Goal: Book appointment/travel/reservation

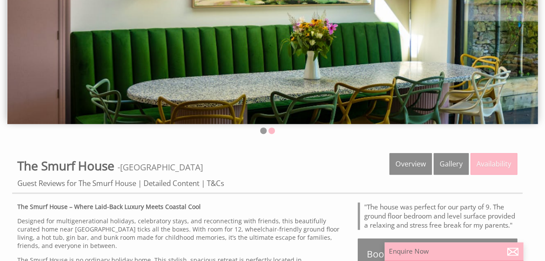
scroll to position [124, 0]
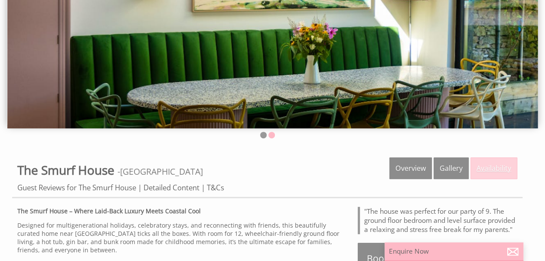
click at [495, 164] on link "Availability" at bounding box center [494, 168] width 47 height 22
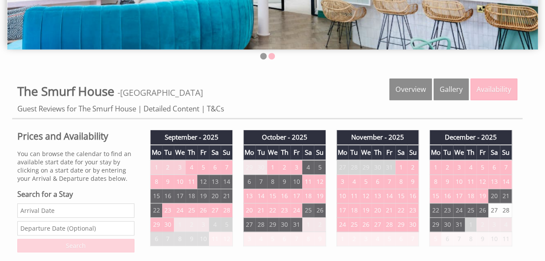
scroll to position [203, 0]
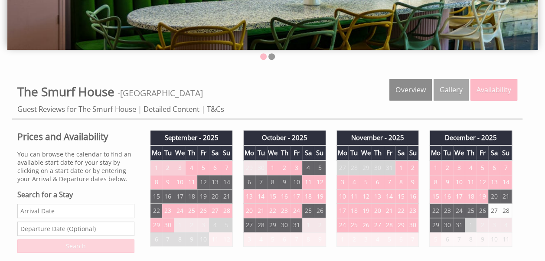
click at [449, 92] on link "Gallery" at bounding box center [451, 90] width 35 height 22
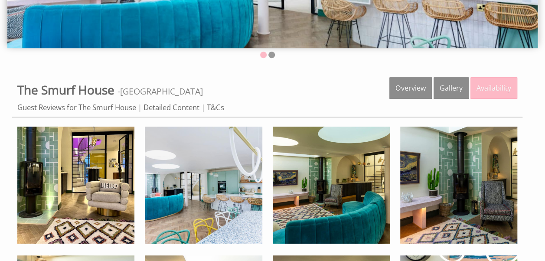
scroll to position [205, 0]
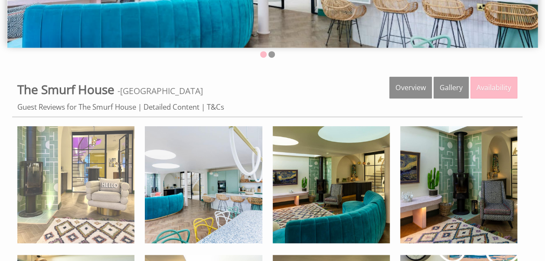
click at [95, 206] on img at bounding box center [75, 184] width 117 height 117
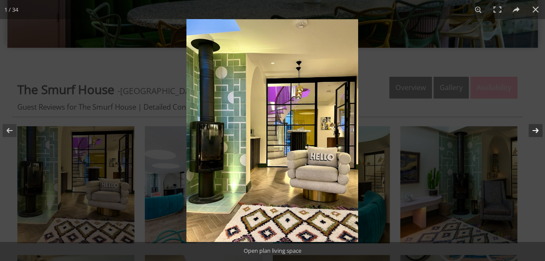
click at [533, 133] on button at bounding box center [530, 130] width 30 height 43
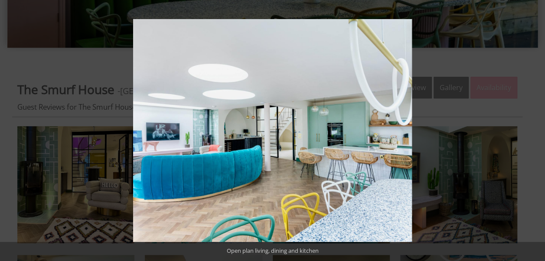
click at [533, 133] on button at bounding box center [530, 130] width 30 height 43
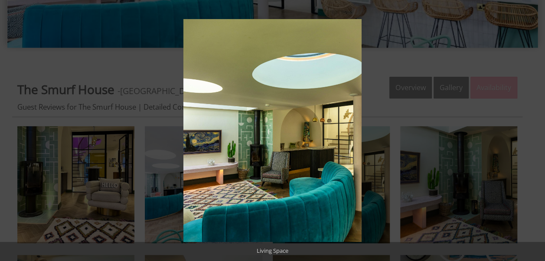
click at [533, 133] on button at bounding box center [530, 130] width 30 height 43
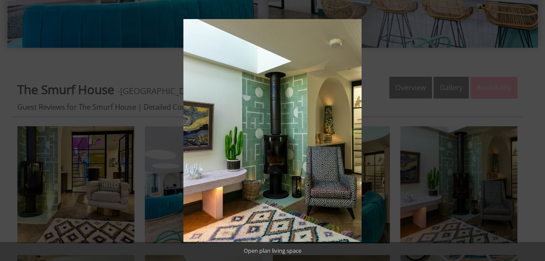
click at [533, 133] on button at bounding box center [530, 130] width 30 height 43
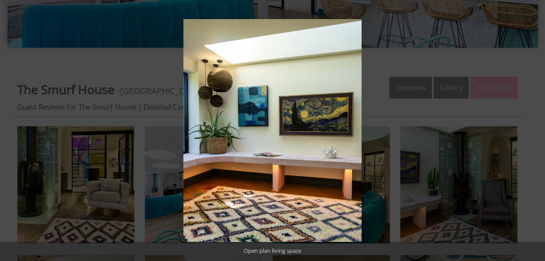
click at [533, 133] on button at bounding box center [530, 130] width 30 height 43
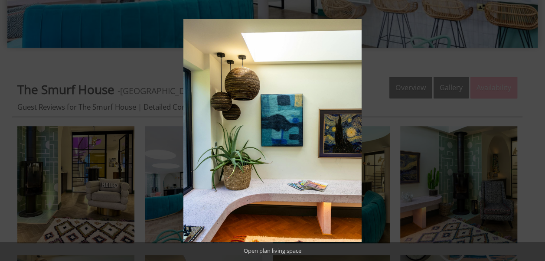
click at [533, 133] on button at bounding box center [530, 130] width 30 height 43
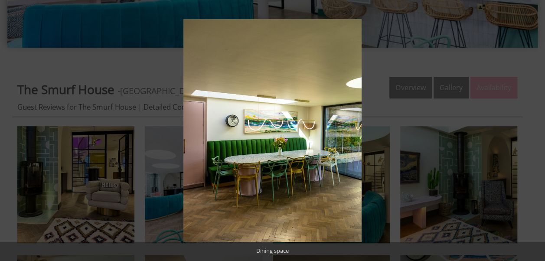
click at [533, 133] on button at bounding box center [530, 130] width 30 height 43
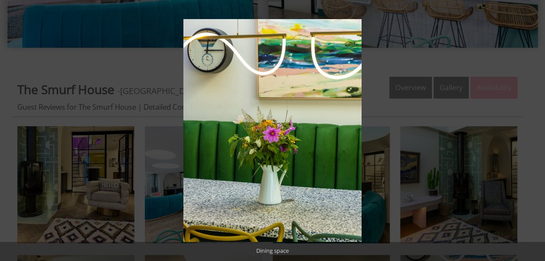
click at [533, 133] on button at bounding box center [530, 130] width 30 height 43
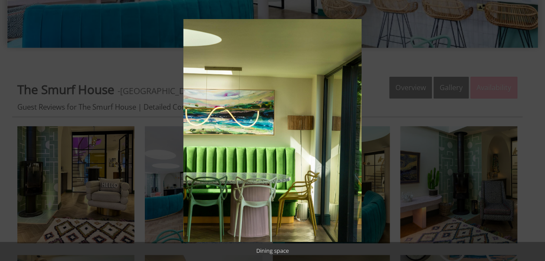
click at [533, 133] on button at bounding box center [530, 130] width 30 height 43
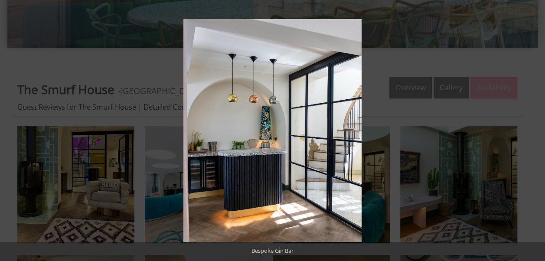
click at [533, 133] on button at bounding box center [530, 130] width 30 height 43
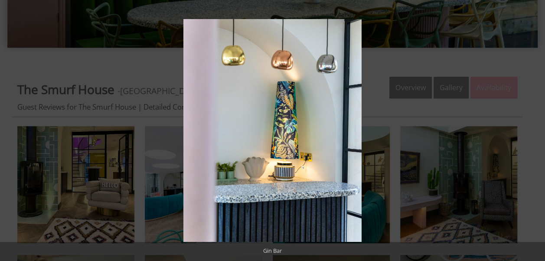
click at [533, 133] on button at bounding box center [530, 130] width 30 height 43
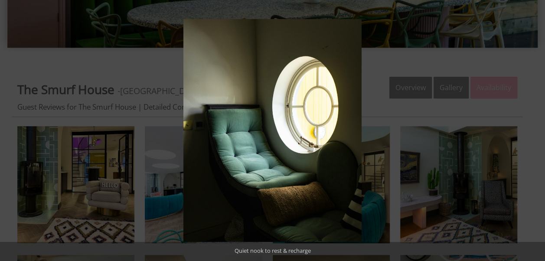
click at [533, 133] on button at bounding box center [530, 130] width 30 height 43
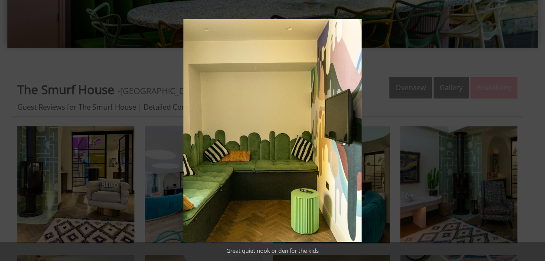
click at [533, 133] on button at bounding box center [530, 130] width 30 height 43
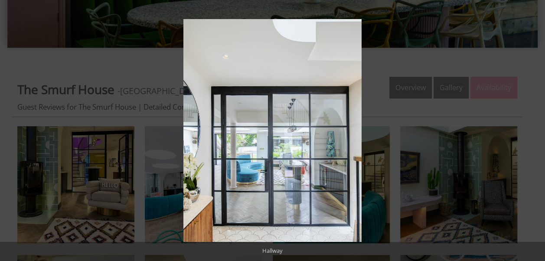
click at [533, 133] on button at bounding box center [530, 130] width 30 height 43
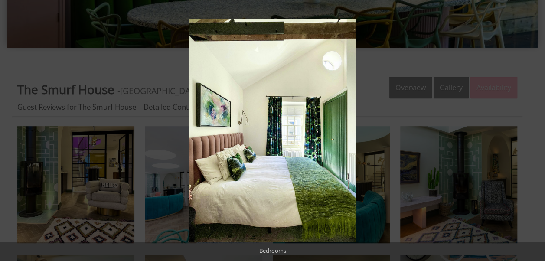
click at [533, 133] on button at bounding box center [530, 130] width 30 height 43
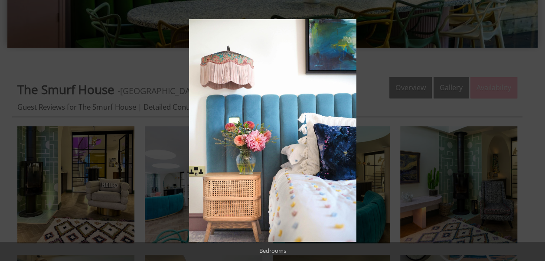
click at [533, 133] on button at bounding box center [530, 130] width 30 height 43
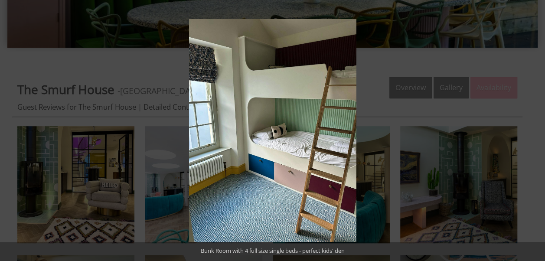
click at [533, 133] on button at bounding box center [530, 130] width 30 height 43
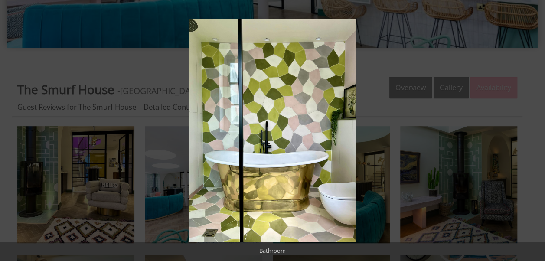
click at [533, 133] on button at bounding box center [530, 130] width 30 height 43
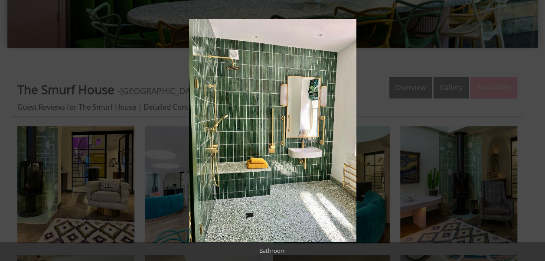
click at [533, 133] on button at bounding box center [530, 130] width 30 height 43
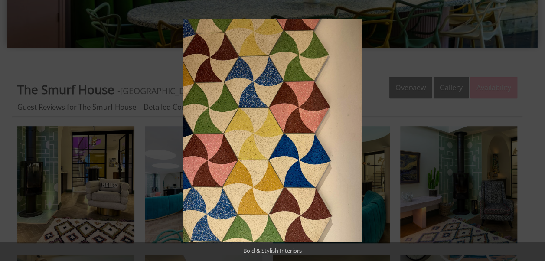
click at [533, 133] on button at bounding box center [530, 130] width 30 height 43
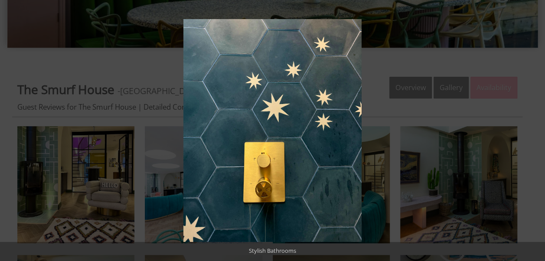
click at [533, 133] on button at bounding box center [530, 130] width 30 height 43
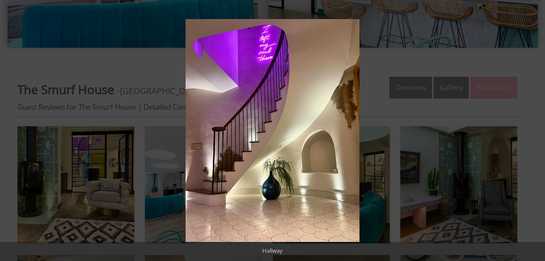
click at [533, 133] on button at bounding box center [530, 130] width 30 height 43
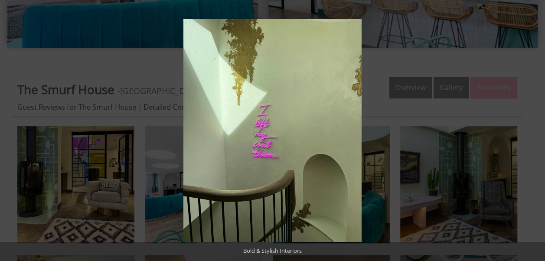
click at [533, 133] on button at bounding box center [530, 130] width 30 height 43
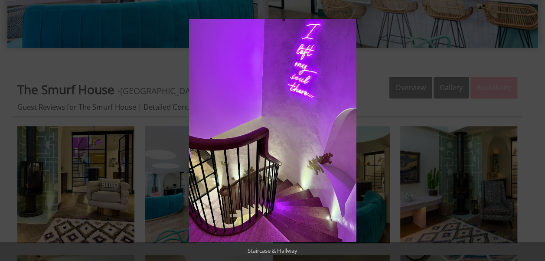
click at [533, 133] on button at bounding box center [530, 130] width 30 height 43
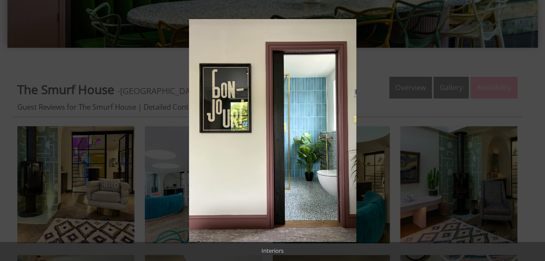
click at [533, 133] on button at bounding box center [530, 130] width 30 height 43
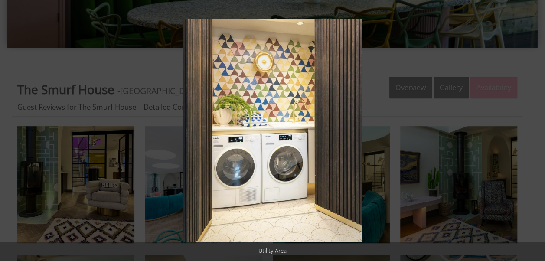
click at [533, 133] on button at bounding box center [530, 130] width 30 height 43
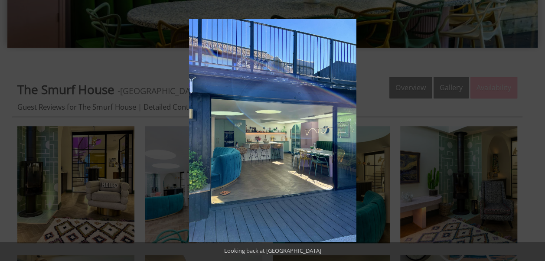
click at [533, 133] on button at bounding box center [530, 130] width 30 height 43
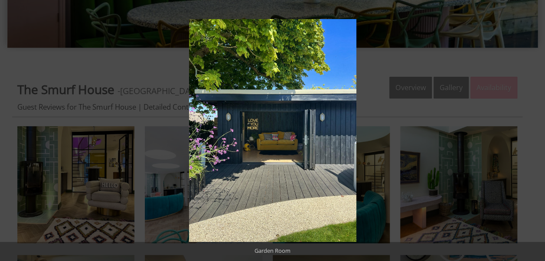
click at [533, 133] on button at bounding box center [530, 130] width 30 height 43
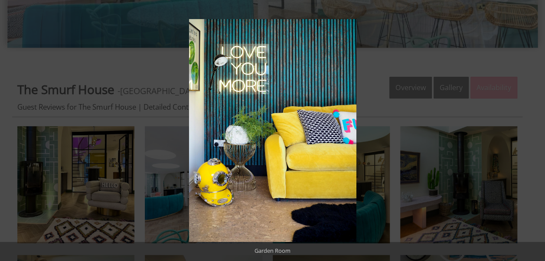
click at [533, 133] on button at bounding box center [530, 130] width 30 height 43
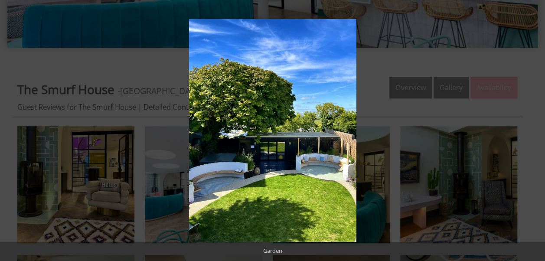
click at [533, 133] on button at bounding box center [530, 130] width 30 height 43
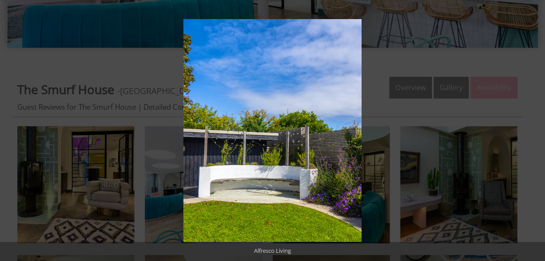
click at [533, 133] on button at bounding box center [530, 130] width 30 height 43
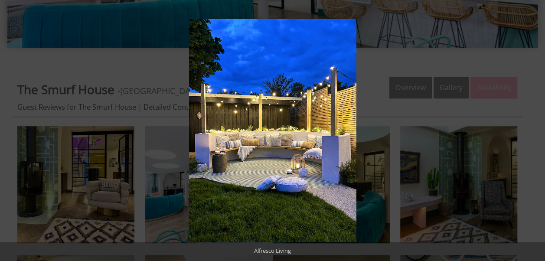
click at [533, 133] on button at bounding box center [530, 130] width 30 height 43
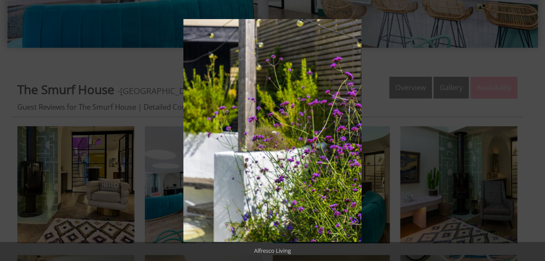
click at [533, 133] on button at bounding box center [530, 130] width 30 height 43
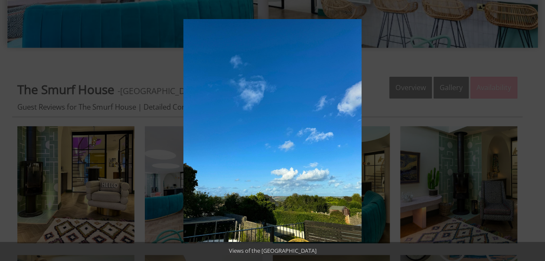
click at [533, 133] on button at bounding box center [530, 130] width 30 height 43
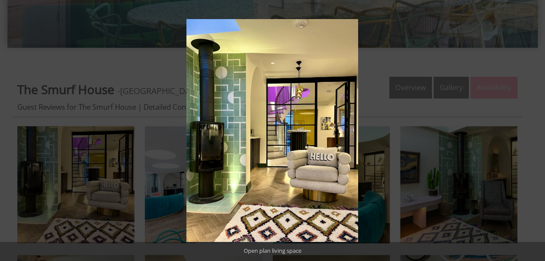
click at [533, 133] on button at bounding box center [530, 130] width 30 height 43
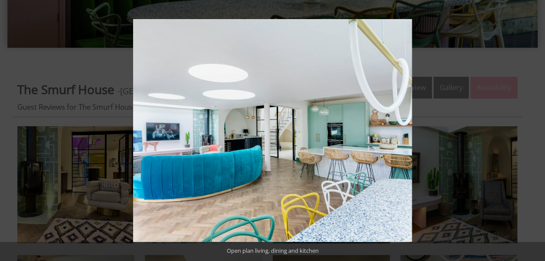
click at [533, 133] on button at bounding box center [530, 130] width 30 height 43
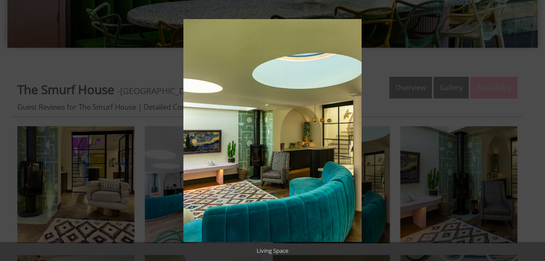
click at [533, 133] on button at bounding box center [530, 130] width 30 height 43
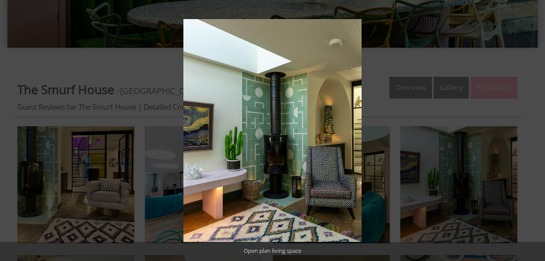
click at [533, 133] on button at bounding box center [530, 130] width 30 height 43
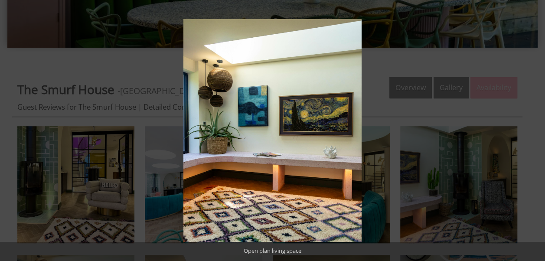
click at [533, 133] on button at bounding box center [530, 130] width 30 height 43
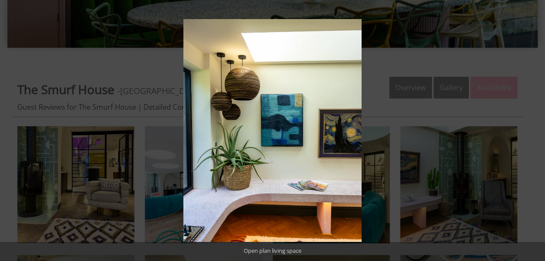
click at [533, 133] on button at bounding box center [530, 130] width 30 height 43
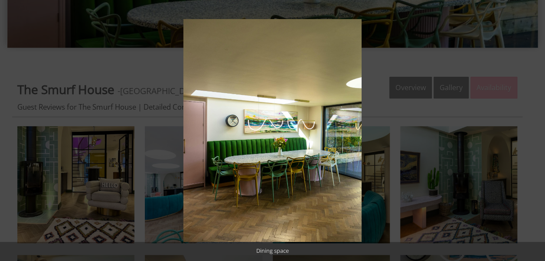
click at [533, 133] on button at bounding box center [530, 130] width 30 height 43
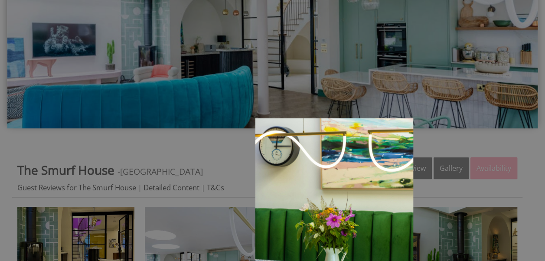
scroll to position [121, 0]
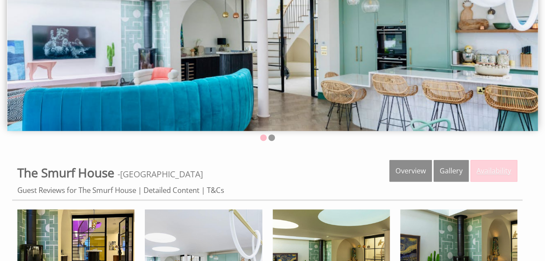
click at [500, 164] on link "Availability" at bounding box center [494, 171] width 47 height 22
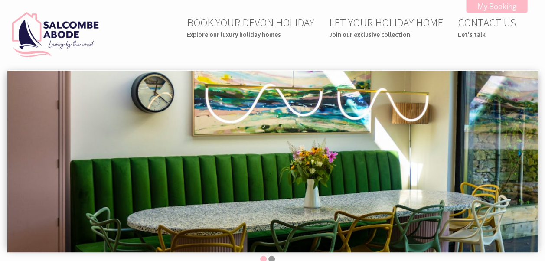
click at [501, 163] on img at bounding box center [272, 162] width 530 height 182
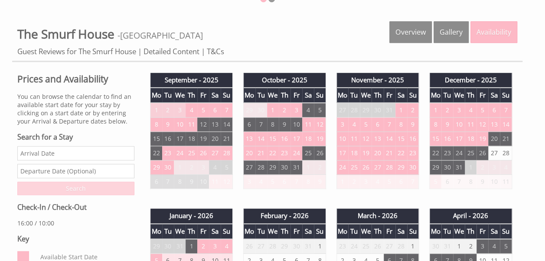
scroll to position [255, 0]
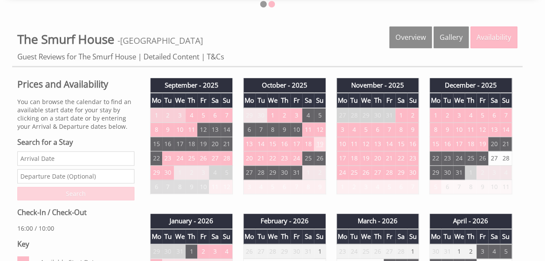
click at [320, 142] on td "19" at bounding box center [320, 144] width 12 height 14
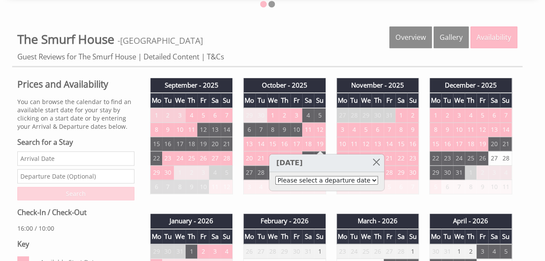
click at [356, 180] on select "Please select a departure date [DATE] - £2,156.00 [DATE] - £2,291.00 [DATE] - £…" at bounding box center [326, 180] width 103 height 9
click at [369, 162] on link at bounding box center [376, 161] width 15 height 15
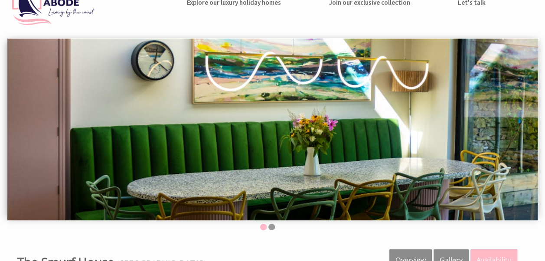
scroll to position [0, 0]
